Goal: Information Seeking & Learning: Learn about a topic

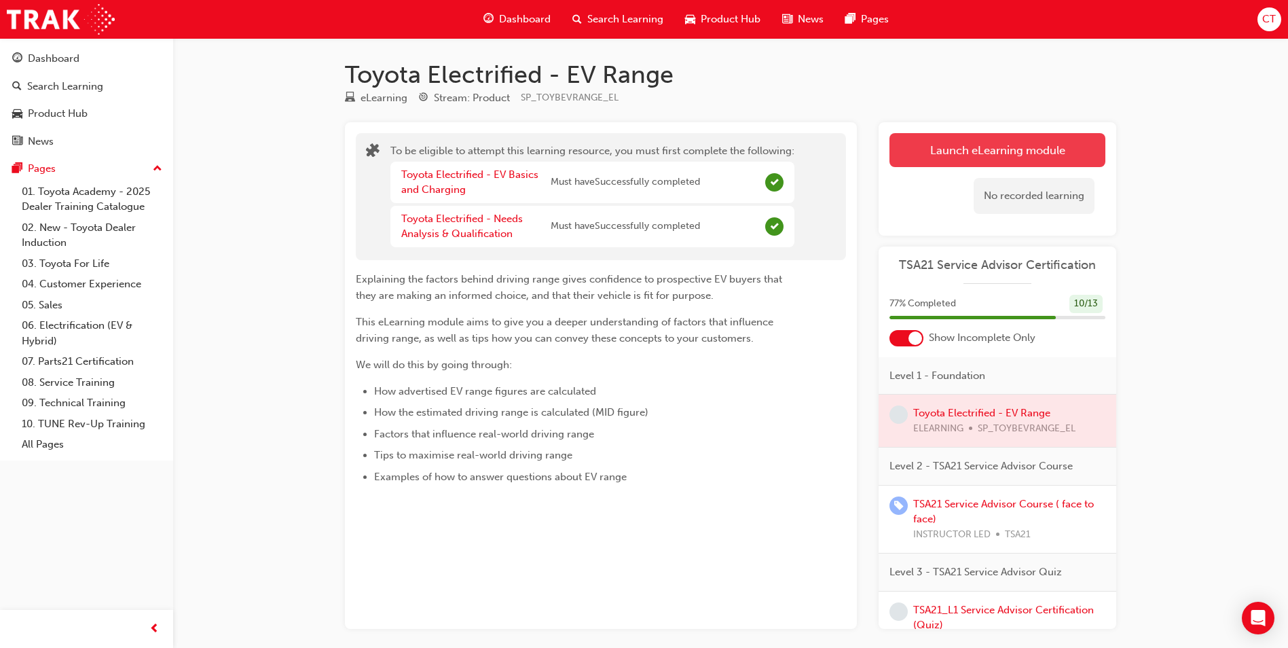
click at [934, 152] on button "Launch eLearning module" at bounding box center [997, 150] width 216 height 34
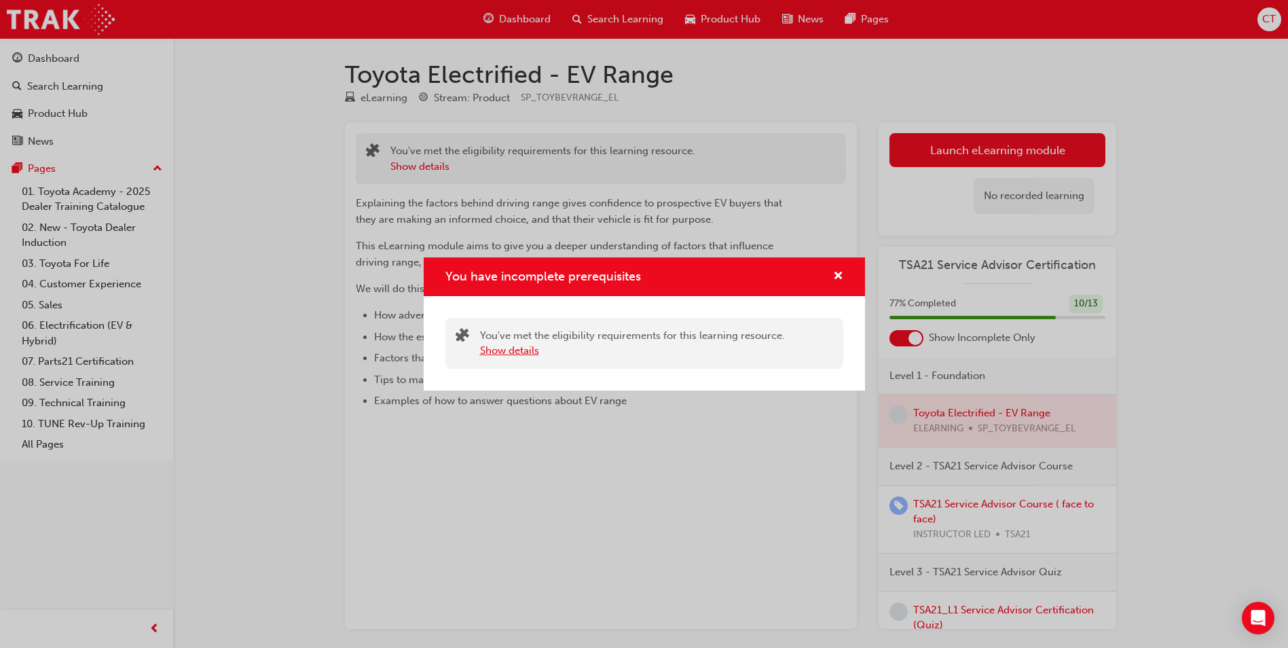
click at [502, 350] on button "Show details" at bounding box center [509, 351] width 59 height 16
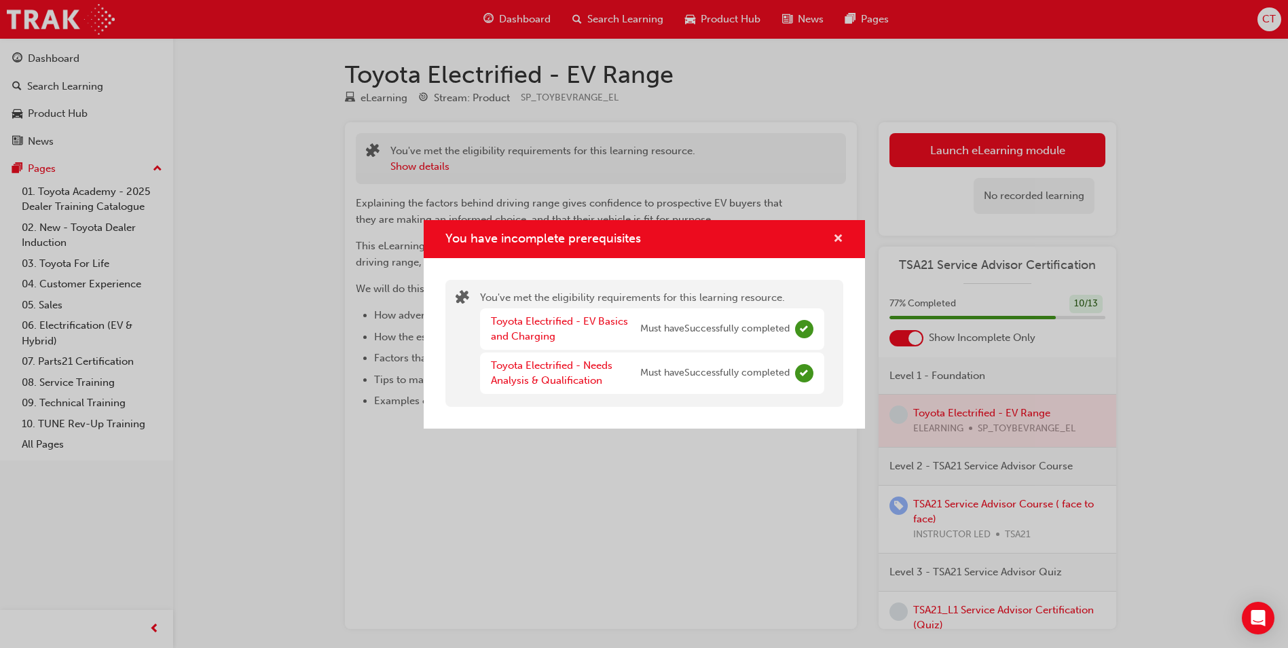
click at [839, 240] on span "cross-icon" at bounding box center [838, 240] width 10 height 12
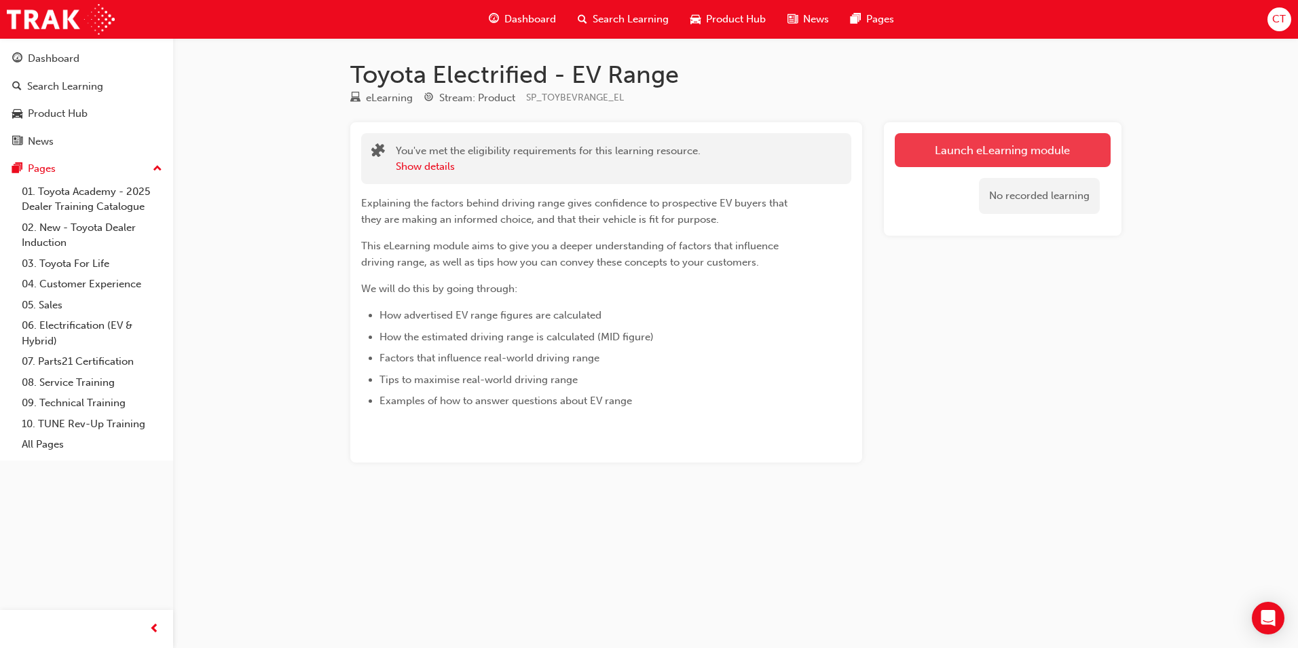
click at [928, 147] on link "Launch eLearning module" at bounding box center [1003, 150] width 216 height 34
